Goal: Transaction & Acquisition: Subscribe to service/newsletter

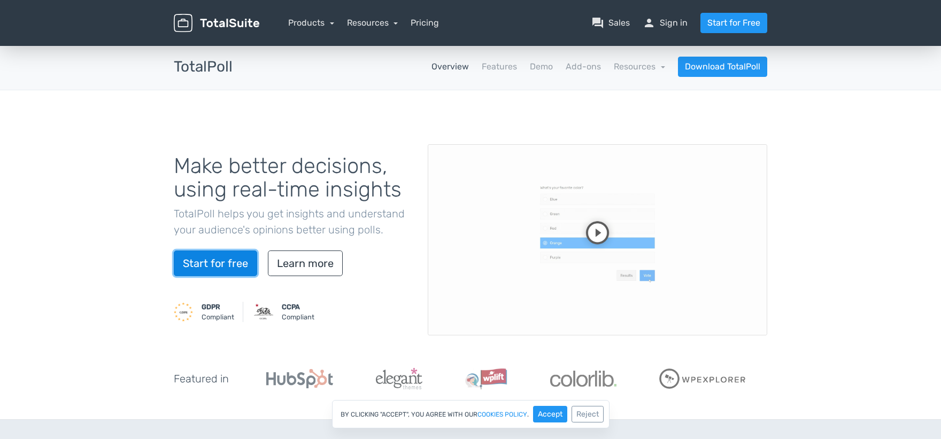
click at [222, 261] on link "Start for free" at bounding box center [215, 264] width 83 height 26
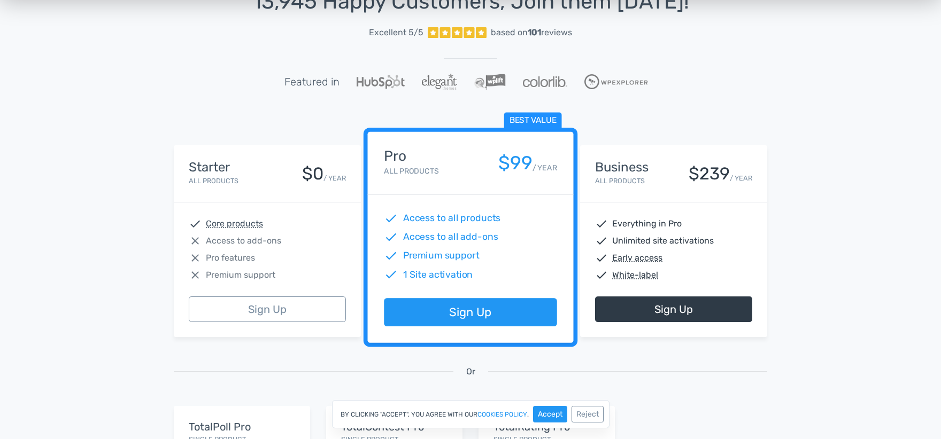
scroll to position [84, 0]
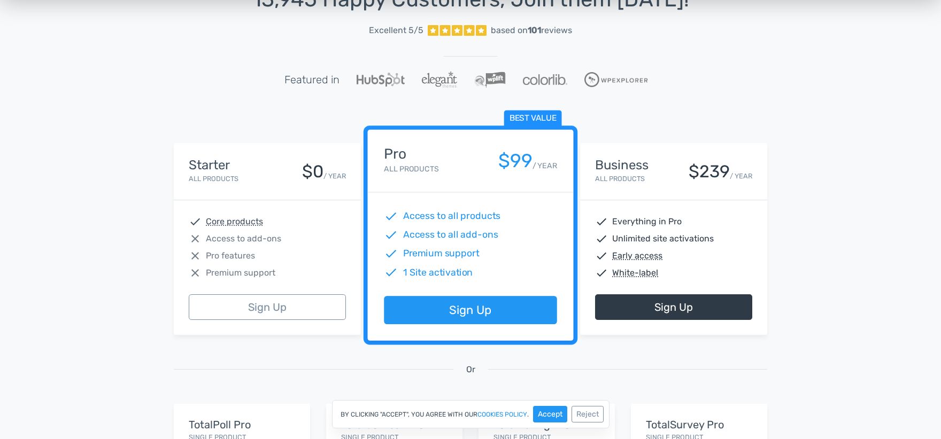
click at [340, 243] on div "close Access to add-ons" at bounding box center [267, 239] width 157 height 13
click at [268, 144] on div "Starter All Products $0 / YEAR" at bounding box center [267, 171] width 187 height 57
click at [273, 160] on div "Starter All Products $0 / YEAR" at bounding box center [267, 171] width 157 height 27
drag, startPoint x: 549, startPoint y: 414, endPoint x: 520, endPoint y: 404, distance: 31.1
click at [549, 414] on button "Accept" at bounding box center [550, 414] width 34 height 17
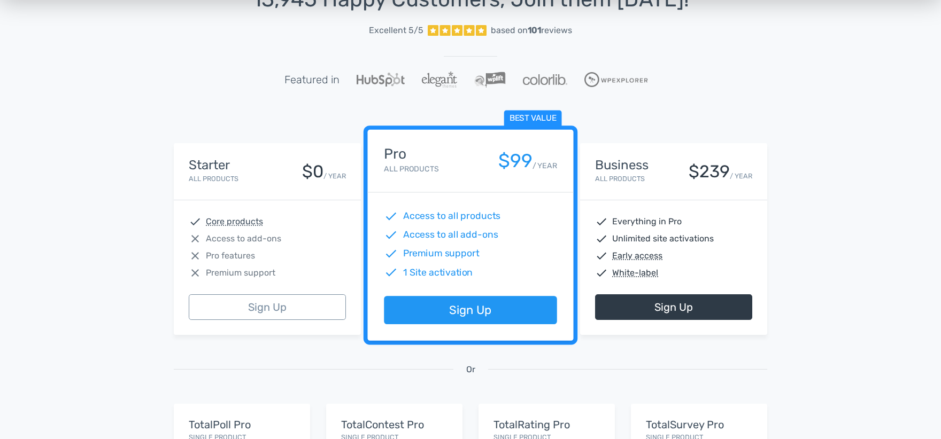
click at [295, 203] on div "check Core products close Access to add-ons close Pro features close Premium su…" at bounding box center [267, 247] width 187 height 94
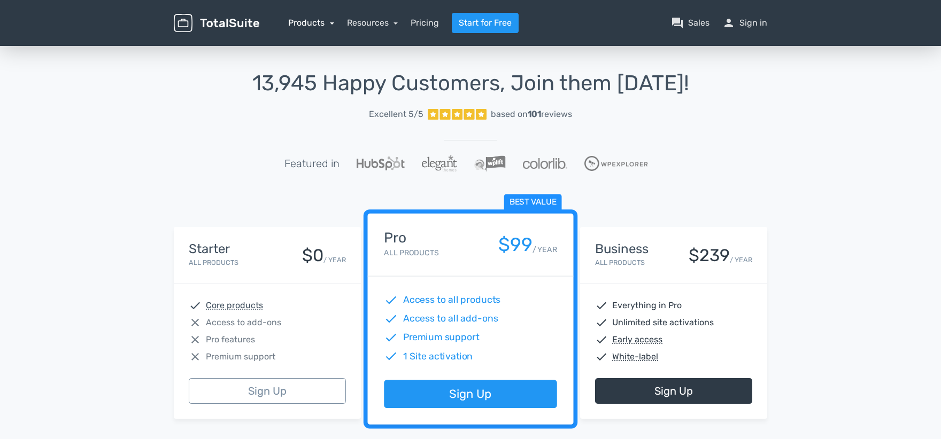
click at [310, 20] on link "Products" at bounding box center [311, 23] width 46 height 10
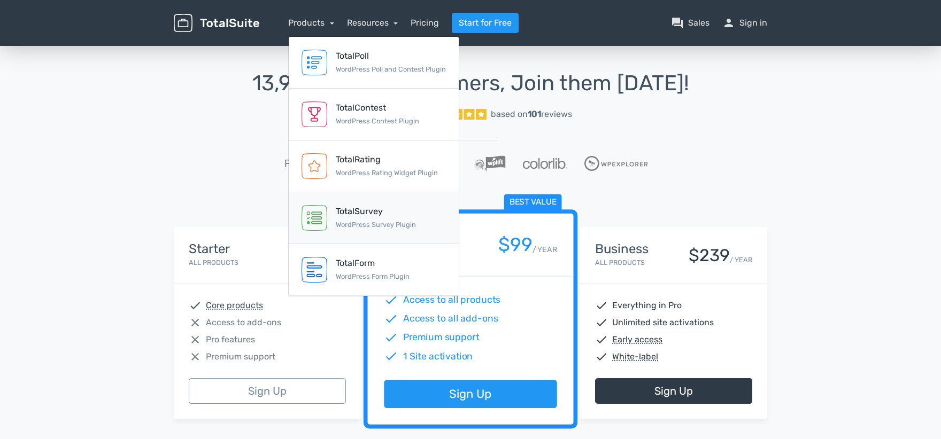
click at [380, 211] on div "TotalSurvey" at bounding box center [376, 211] width 80 height 13
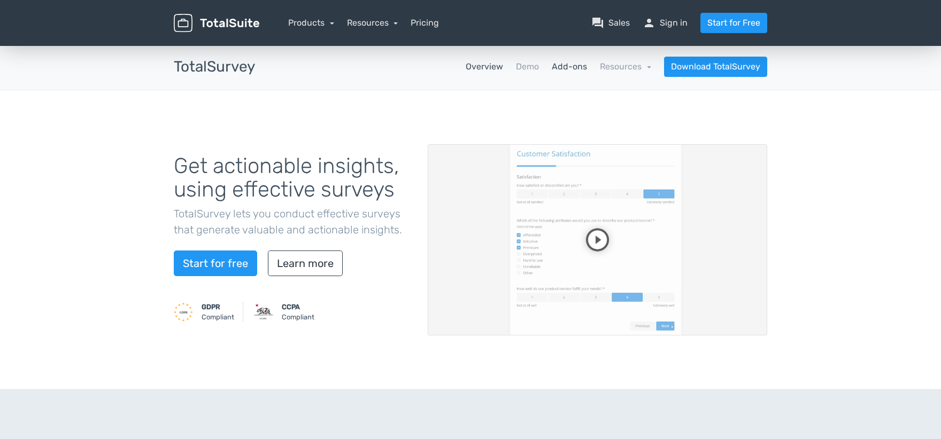
click at [577, 64] on link "Add-ons" at bounding box center [569, 66] width 35 height 13
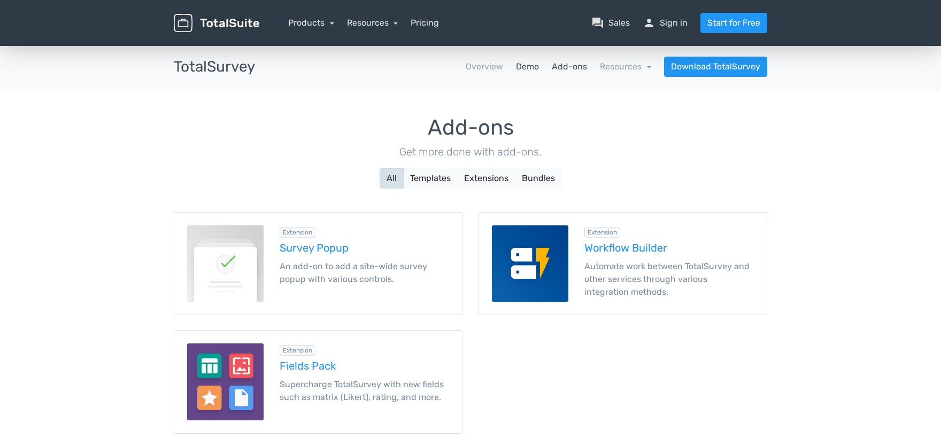
click at [531, 68] on link "Demo" at bounding box center [527, 66] width 23 height 13
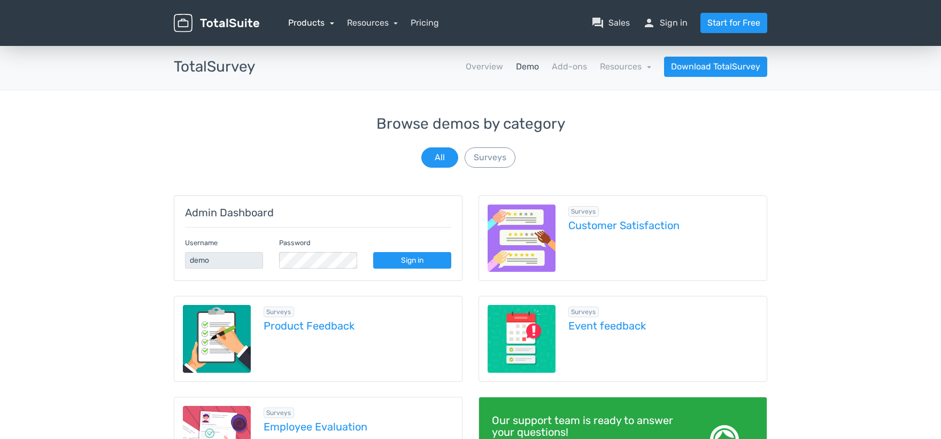
click at [316, 25] on link "Products" at bounding box center [311, 23] width 46 height 10
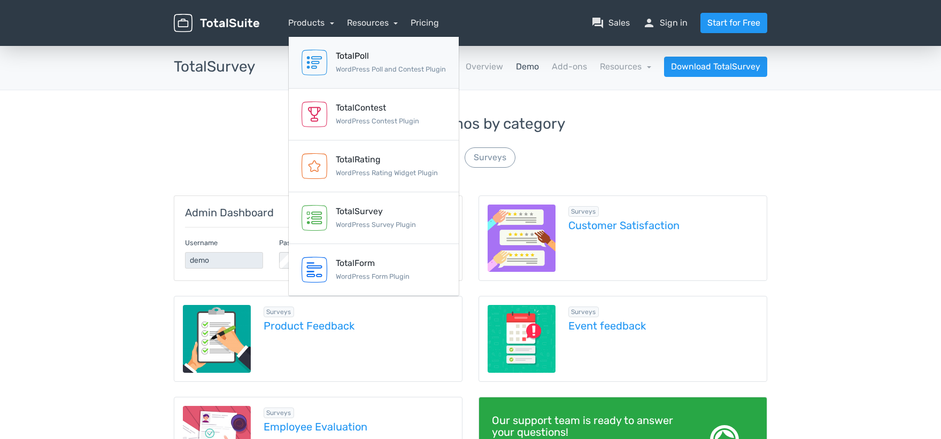
click at [354, 66] on small "WordPress Poll and Contest Plugin" at bounding box center [391, 69] width 110 height 8
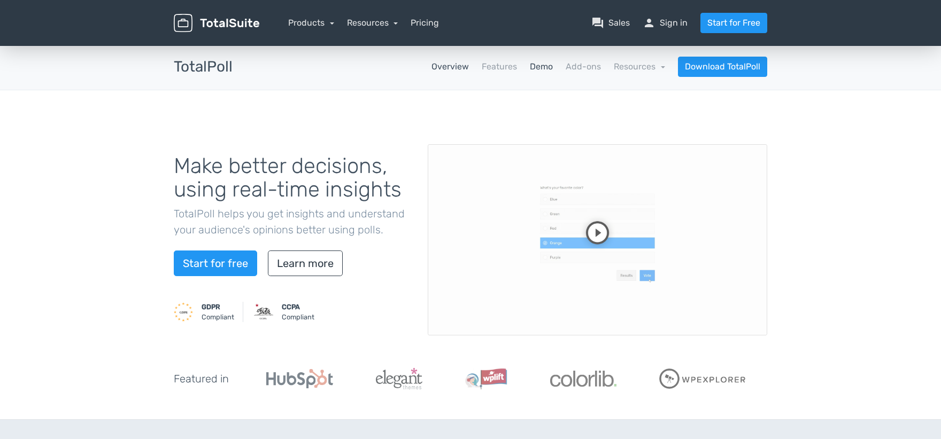
click at [540, 67] on link "Demo" at bounding box center [541, 66] width 23 height 13
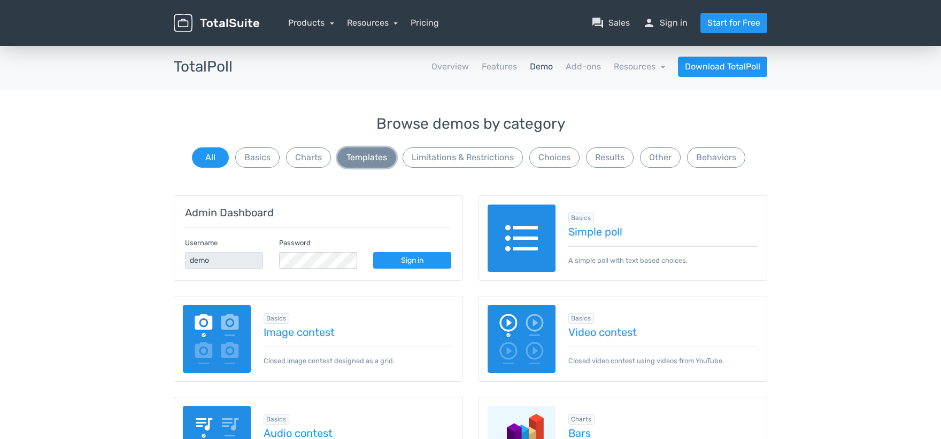
click at [373, 156] on button "Templates" at bounding box center [366, 158] width 59 height 20
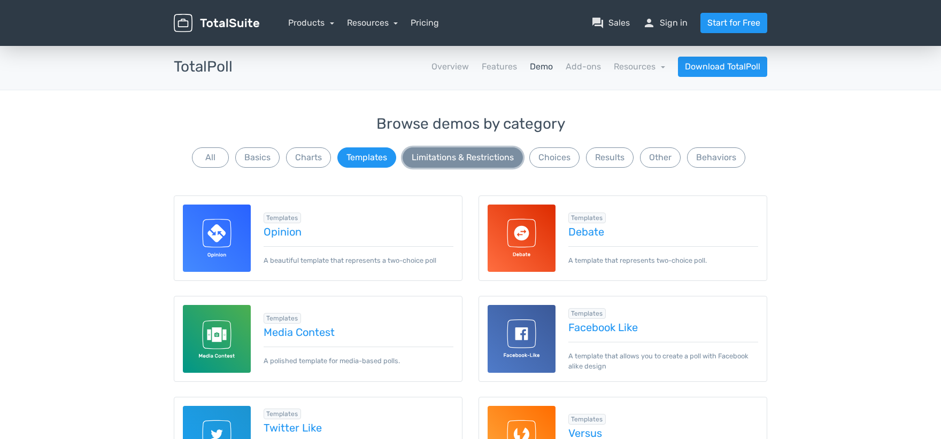
click at [419, 154] on button "Limitations & Restrictions" at bounding box center [463, 158] width 120 height 20
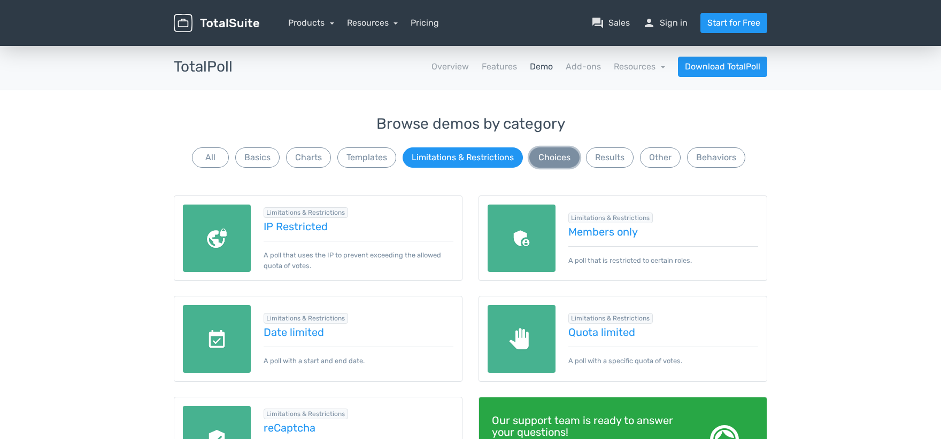
click at [555, 156] on button "Choices" at bounding box center [554, 158] width 50 height 20
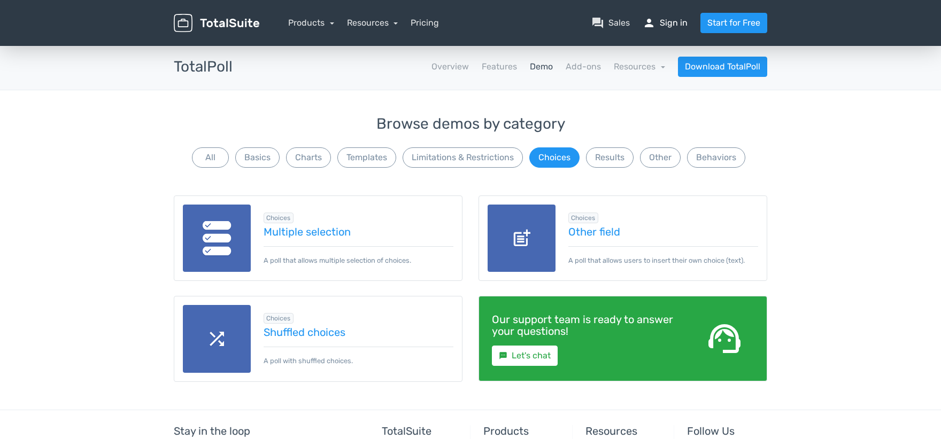
click at [670, 22] on link "person Sign in" at bounding box center [665, 23] width 45 height 13
click at [747, 24] on link "Start for Free" at bounding box center [733, 23] width 67 height 20
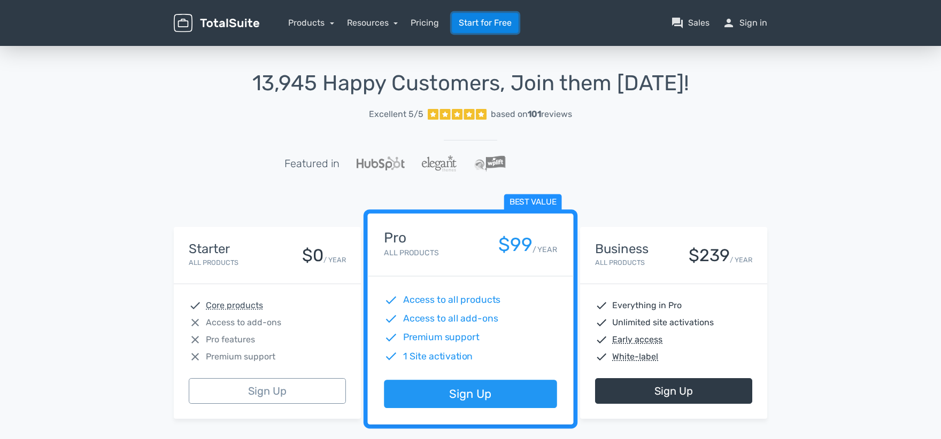
click at [472, 20] on link "Start for Free" at bounding box center [485, 23] width 67 height 20
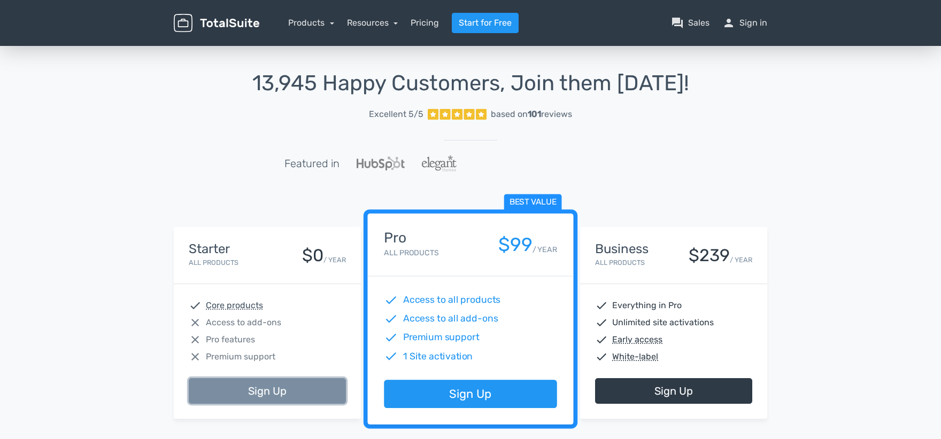
click at [274, 396] on link "Sign Up" at bounding box center [267, 391] width 157 height 26
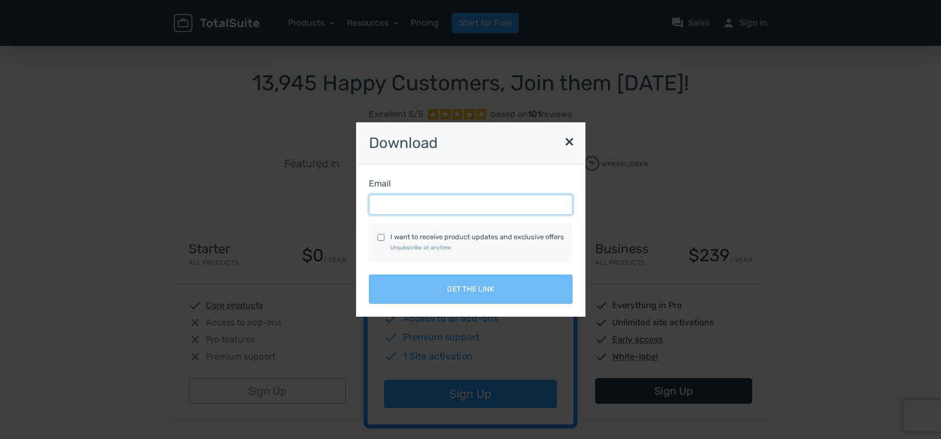
click at [403, 205] on input "Email" at bounding box center [471, 205] width 204 height 20
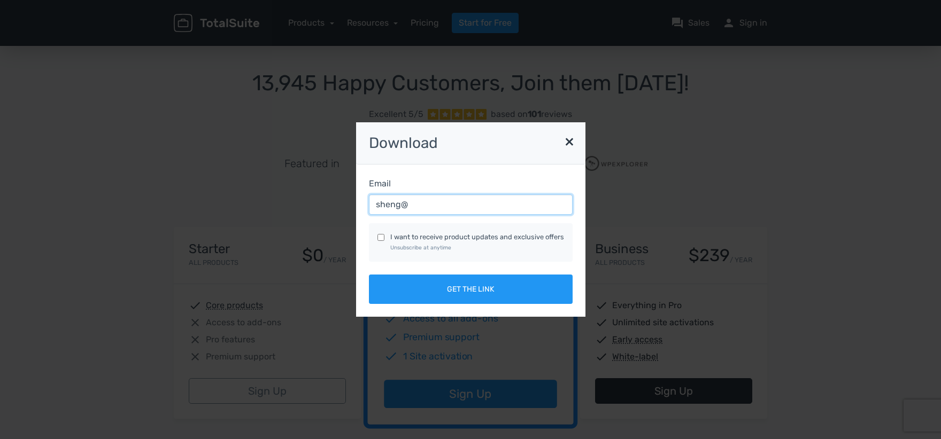
type input "sheng@trinityp3.com"
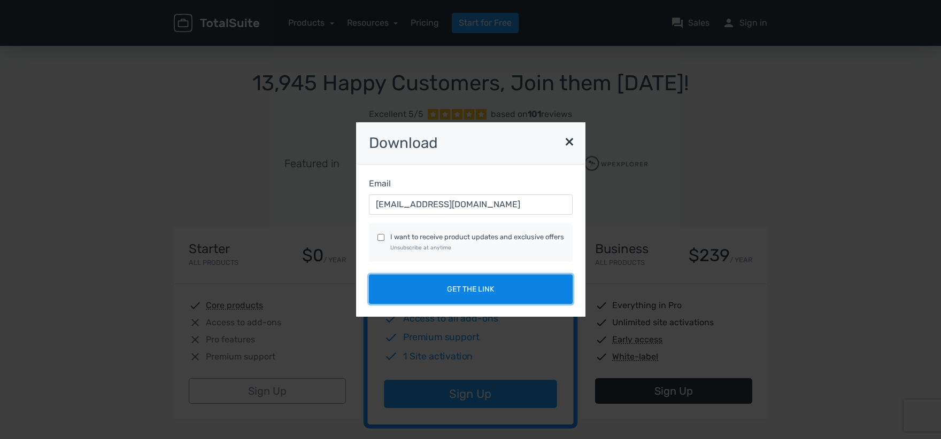
click at [486, 290] on button "Get the link" at bounding box center [471, 289] width 204 height 29
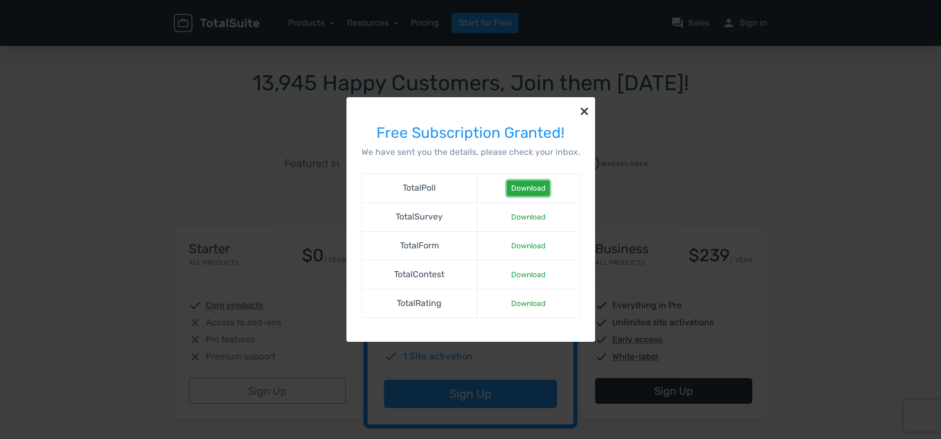
click at [526, 186] on link "Download" at bounding box center [528, 189] width 43 height 16
click at [583, 110] on button "×" at bounding box center [584, 110] width 21 height 27
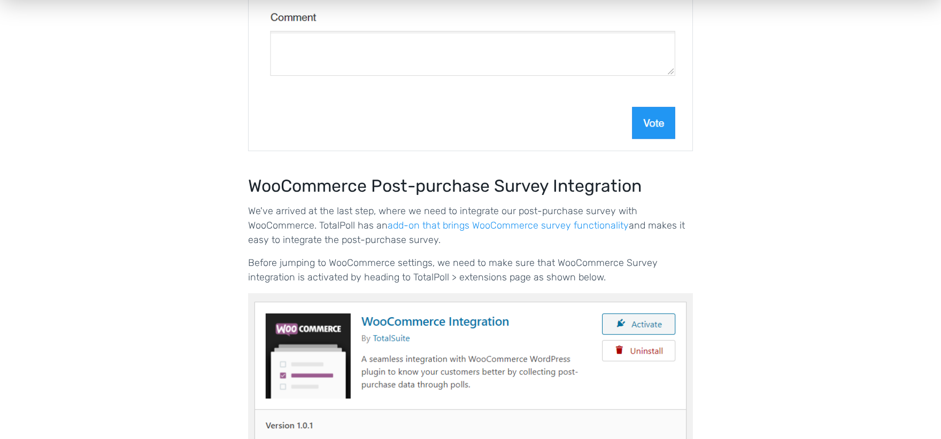
scroll to position [2150, 0]
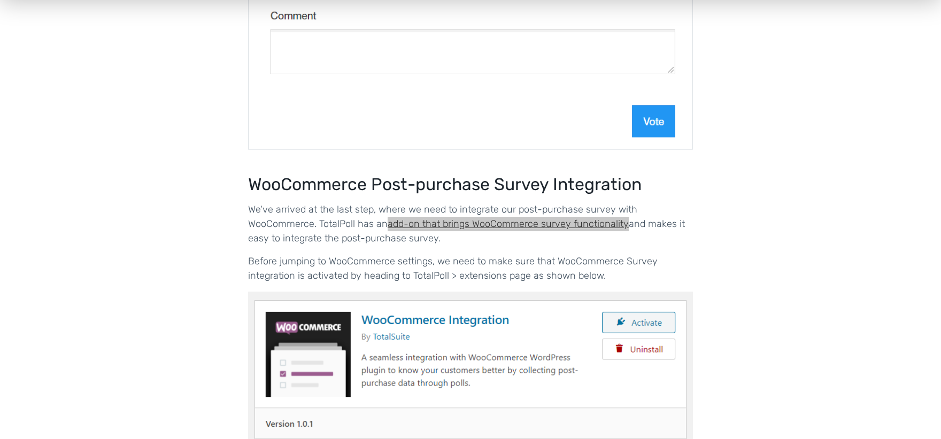
click at [0, 0] on main "west Integrations WooCommerce Post-Purchase Survey using TotalPoll WooCommerce …" at bounding box center [470, 121] width 941 height 4455
